Goal: Task Accomplishment & Management: Use online tool/utility

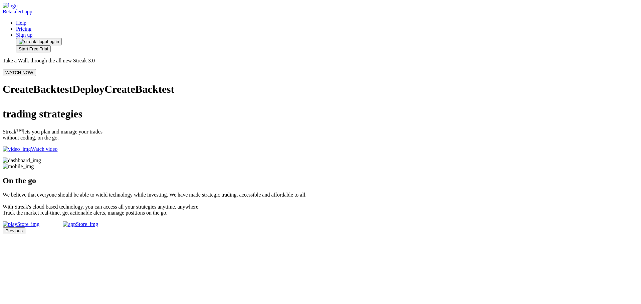
click at [59, 39] on span "Log in" at bounding box center [53, 41] width 12 height 5
click at [101, 152] on p "Watch video" at bounding box center [321, 149] width 636 height 6
click at [59, 39] on span "Log in" at bounding box center [53, 41] width 12 height 5
